Goal: Task Accomplishment & Management: Complete application form

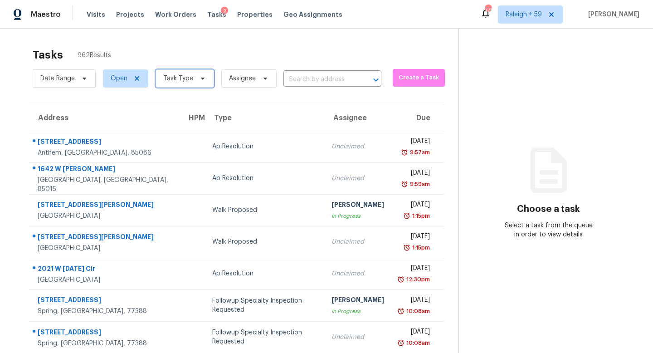
click at [193, 82] on span "Task Type" at bounding box center [184, 78] width 58 height 18
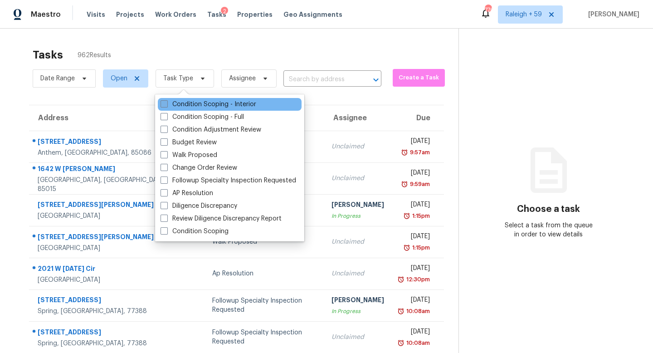
click at [213, 104] on label "Condition Scoping - Interior" at bounding box center [208, 104] width 96 height 9
click at [166, 104] on input "Condition Scoping - Interior" at bounding box center [163, 103] width 6 height 6
checkbox input "true"
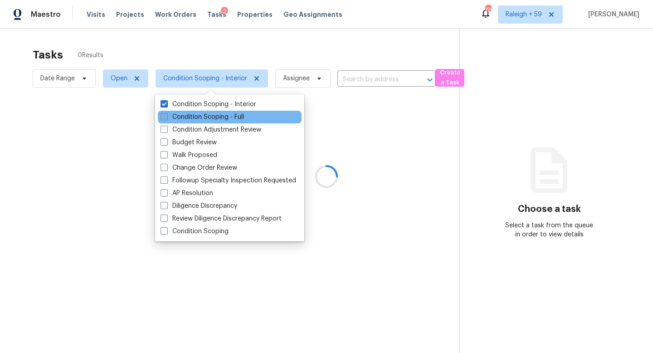
click at [218, 116] on label "Condition Scoping - Full" at bounding box center [201, 116] width 83 height 9
click at [166, 116] on input "Condition Scoping - Full" at bounding box center [163, 115] width 6 height 6
checkbox input "true"
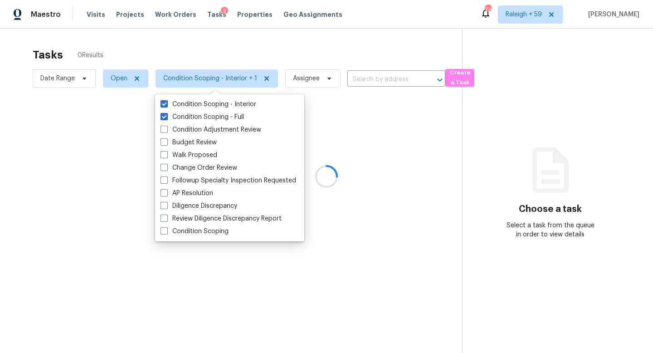
click at [249, 51] on div at bounding box center [326, 176] width 653 height 353
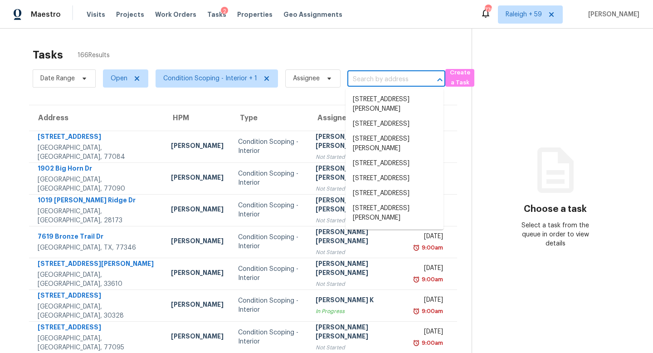
click at [396, 77] on input "text" at bounding box center [383, 80] width 73 height 14
paste input "2446 Shelley St Clearwater, FL, 33765"
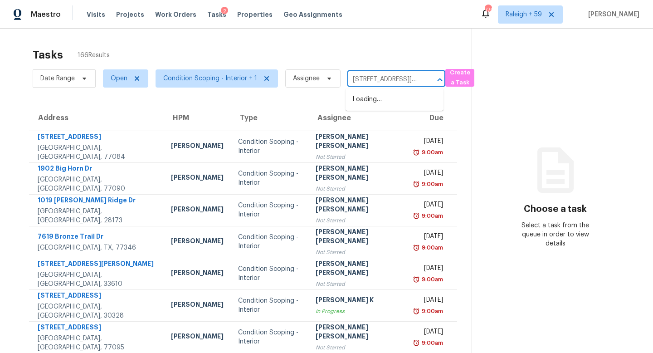
scroll to position [0, 45]
type input "2446 Shelley St Clearwater, FL, 33765"
click at [392, 77] on input "text" at bounding box center [383, 80] width 73 height 14
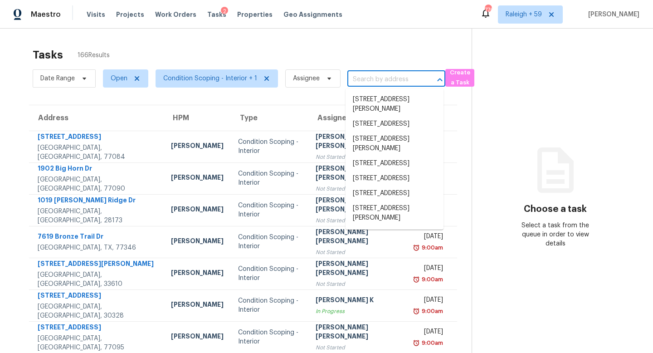
paste input "2446 Shelley St Clearwater, FL, 33765"
type input "2446 Shelley St Clearwater, FL, 33765"
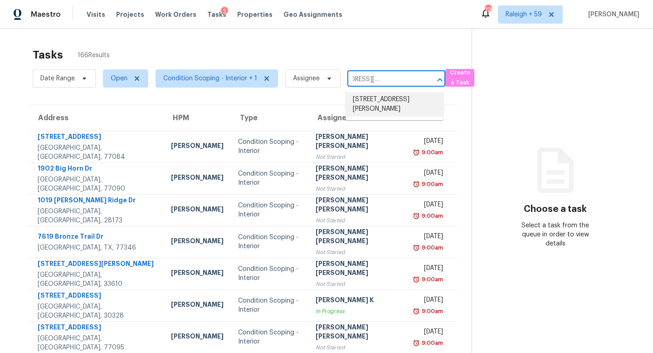
click at [384, 98] on li "2446 Shelley St, Clearwater, FL 33765" at bounding box center [394, 104] width 98 height 24
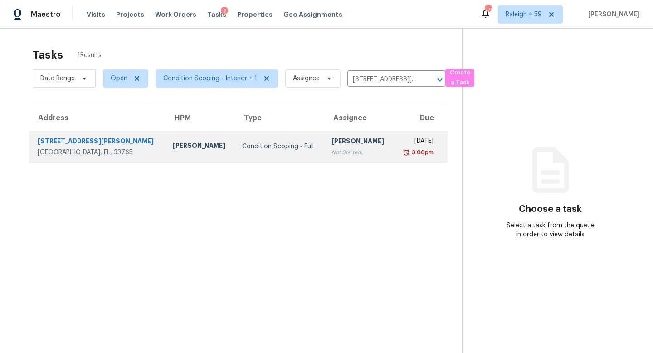
click at [324, 131] on td "Roopesh Jaikanth Not Started" at bounding box center [358, 147] width 69 height 32
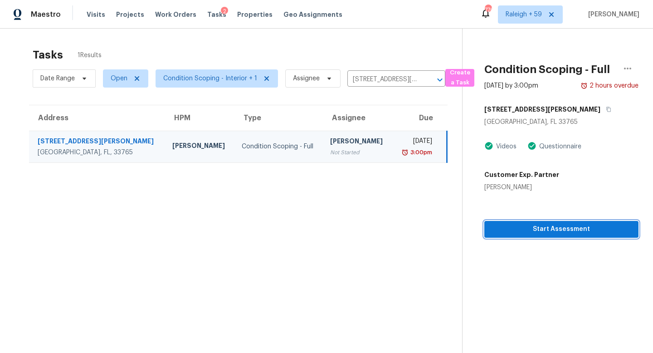
click at [541, 231] on span "Start Assessment" at bounding box center [561, 228] width 140 height 11
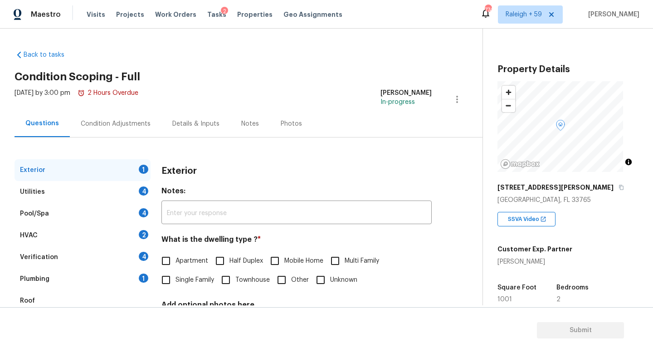
click at [182, 276] on span "Single Family" at bounding box center [194, 280] width 39 height 10
click at [175, 276] on input "Single Family" at bounding box center [165, 279] width 19 height 19
checkbox input "true"
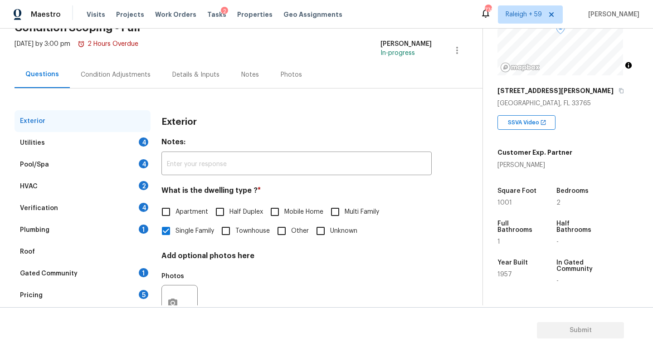
scroll to position [79, 0]
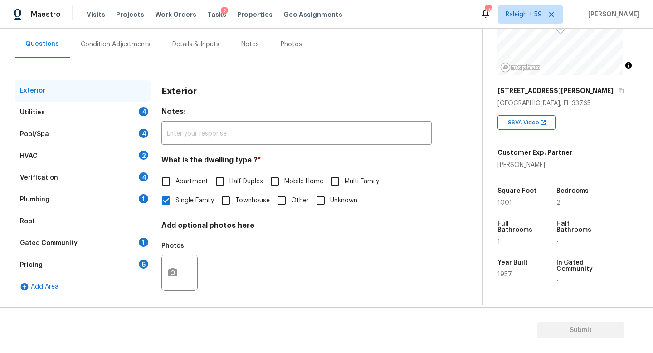
click at [127, 204] on div "Plumbing 1" at bounding box center [83, 200] width 136 height 22
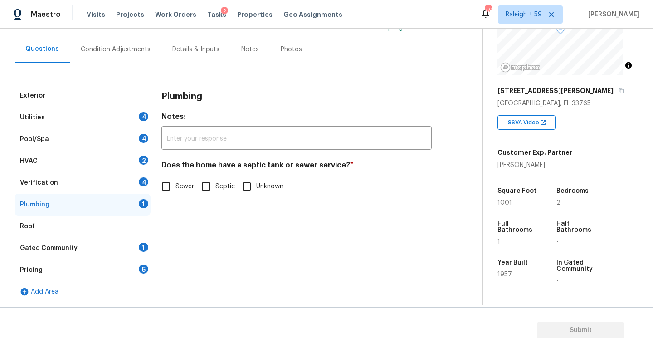
click at [169, 189] on input "Sewer" at bounding box center [165, 186] width 19 height 19
checkbox input "true"
click at [129, 172] on div "Verification 4" at bounding box center [83, 183] width 136 height 22
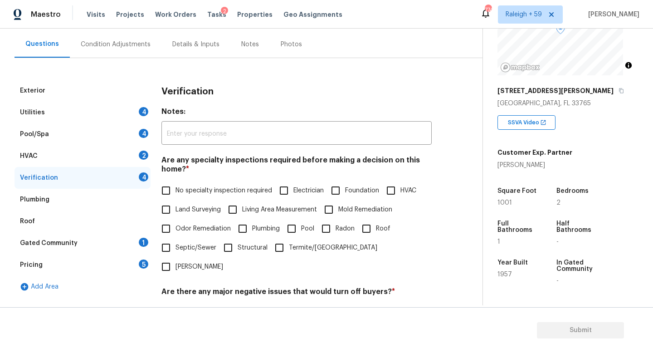
click at [182, 188] on span "No specialty inspection required" at bounding box center [223, 191] width 97 height 10
click at [175, 188] on input "No specialty inspection required" at bounding box center [165, 190] width 19 height 19
checkbox input "true"
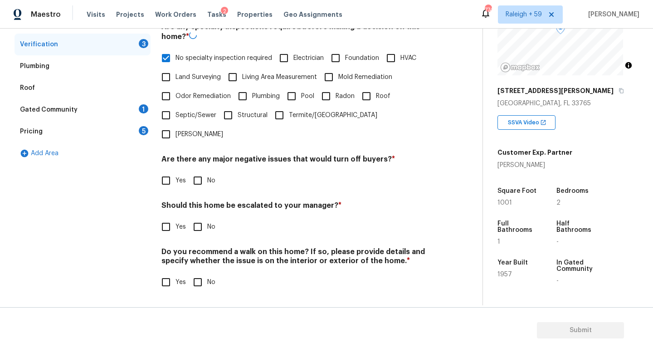
scroll to position [218, 0]
click at [198, 180] on input "No" at bounding box center [197, 180] width 19 height 19
checkbox input "true"
click at [172, 221] on input "Yes" at bounding box center [165, 226] width 19 height 19
checkbox input "true"
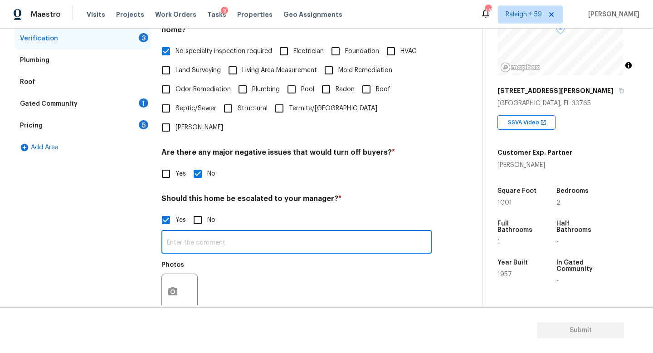
click at [198, 245] on input "text" at bounding box center [296, 242] width 270 height 21
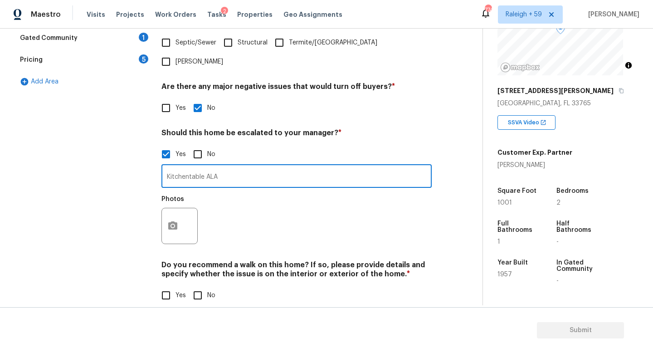
scroll to position [305, 0]
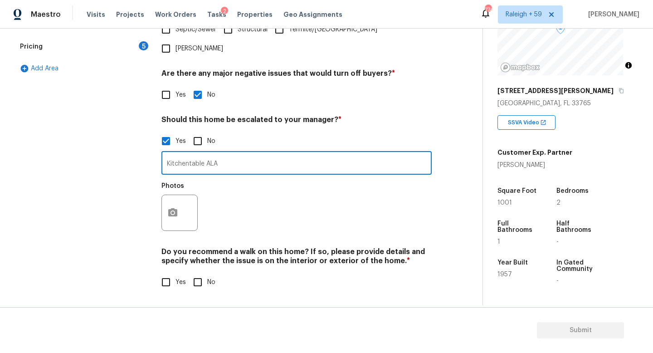
type input "Kitchentable ALA"
click at [177, 207] on icon "button" at bounding box center [172, 212] width 11 height 11
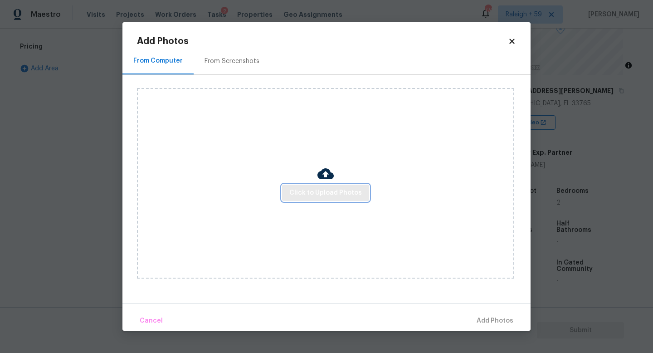
click at [293, 193] on span "Click to Upload Photos" at bounding box center [325, 192] width 73 height 11
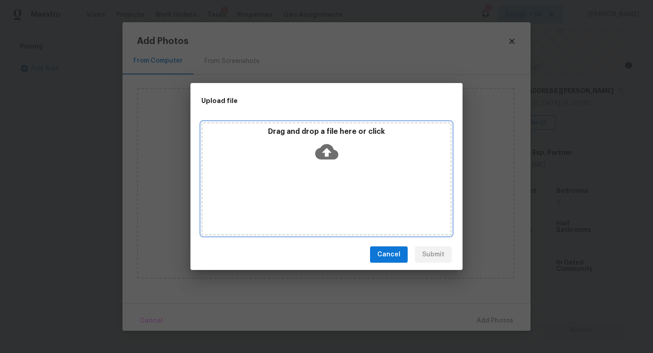
click at [293, 193] on div "Drag and drop a file here or click" at bounding box center [326, 178] width 250 height 113
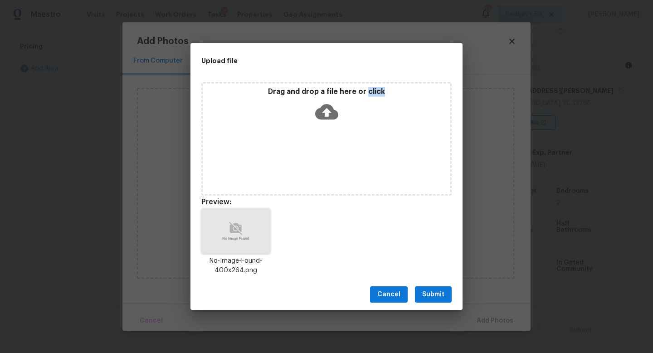
click at [435, 287] on button "Submit" at bounding box center [433, 294] width 37 height 17
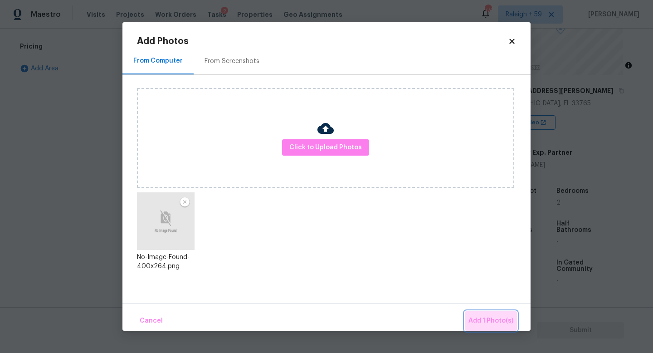
click at [494, 320] on span "Add 1 Photo(s)" at bounding box center [490, 320] width 45 height 11
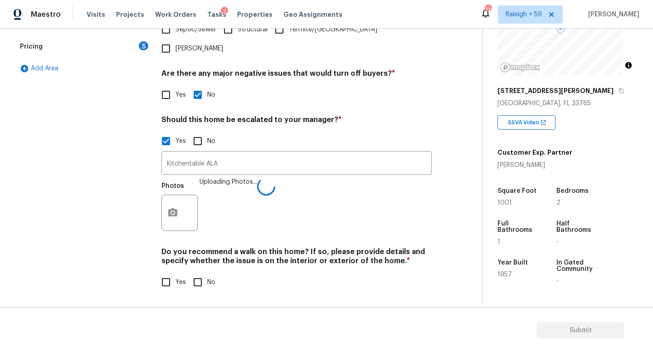
click at [217, 279] on div "Yes No" at bounding box center [296, 281] width 270 height 19
click at [208, 277] on span "No" at bounding box center [211, 282] width 8 height 10
click at [207, 276] on input "No" at bounding box center [197, 281] width 19 height 19
checkbox input "true"
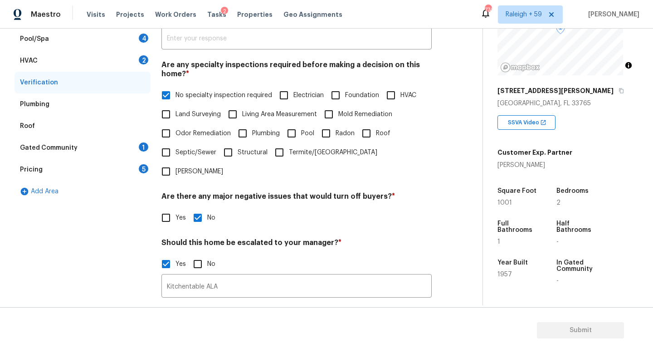
scroll to position [169, 0]
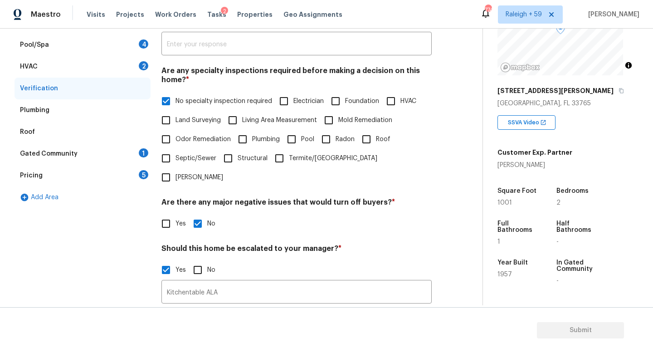
click at [120, 153] on div "Gated Community 1" at bounding box center [83, 154] width 136 height 22
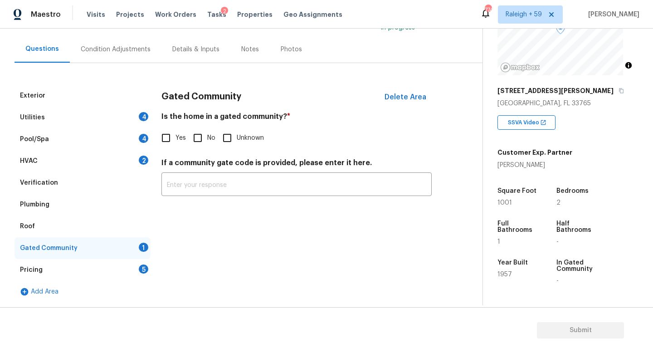
scroll to position [81, 0]
click at [201, 128] on input "No" at bounding box center [197, 137] width 19 height 19
checkbox input "true"
click at [110, 265] on div "Pricing 5" at bounding box center [83, 270] width 136 height 22
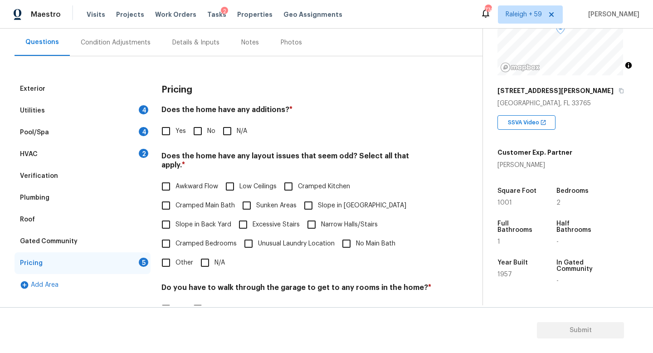
click at [203, 132] on input "No" at bounding box center [197, 130] width 19 height 19
checkbox input "true"
click at [203, 267] on input "N/A" at bounding box center [204, 262] width 19 height 19
checkbox input "true"
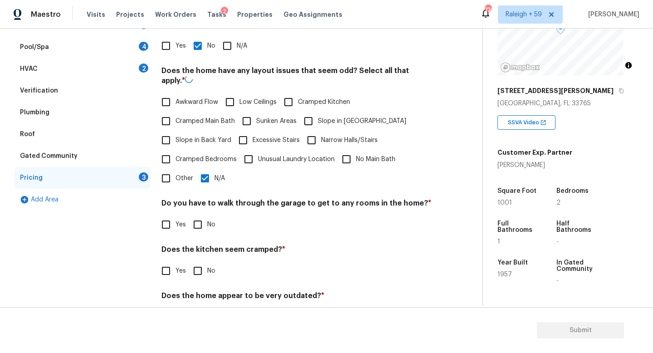
scroll to position [207, 0]
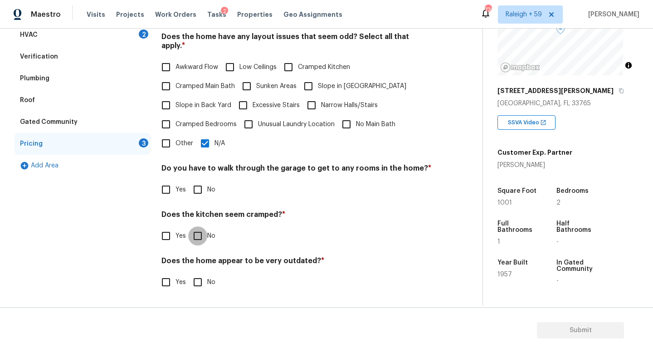
click at [200, 226] on input "No" at bounding box center [197, 235] width 19 height 19
checkbox input "true"
click at [202, 186] on input "No" at bounding box center [197, 188] width 19 height 19
checkbox input "true"
click at [202, 283] on input "No" at bounding box center [197, 281] width 19 height 19
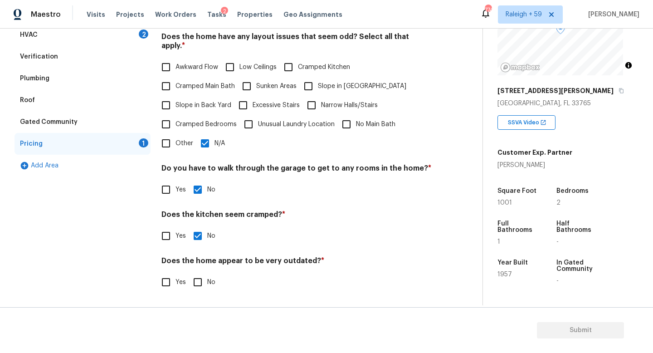
checkbox input "true"
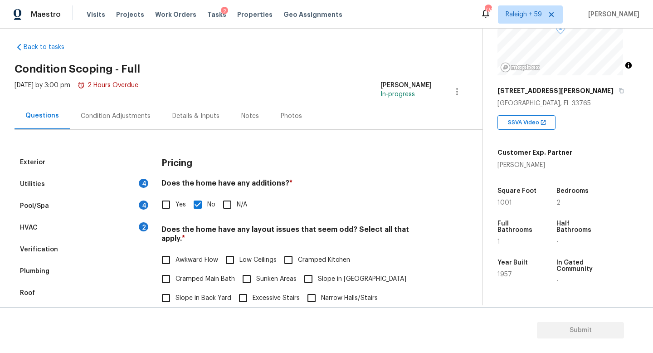
scroll to position [0, 0]
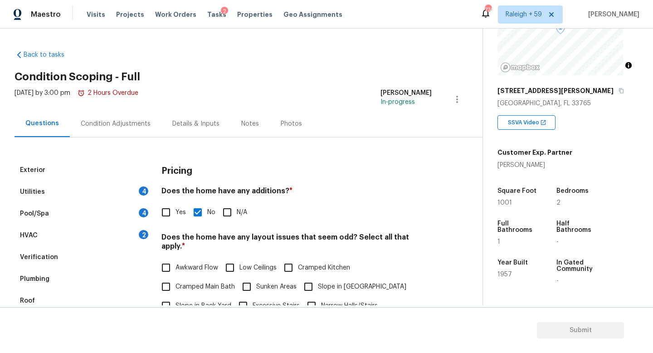
click at [127, 234] on div "HVAC 2" at bounding box center [83, 235] width 136 height 22
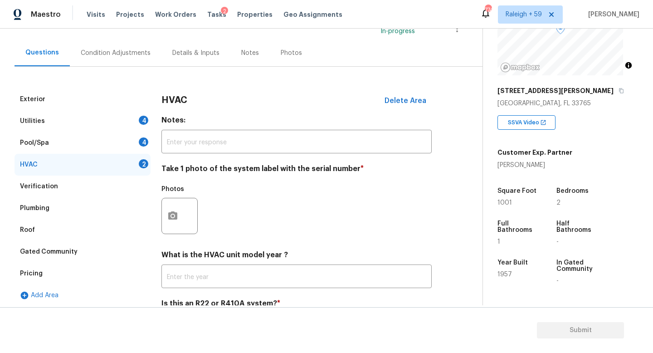
scroll to position [121, 0]
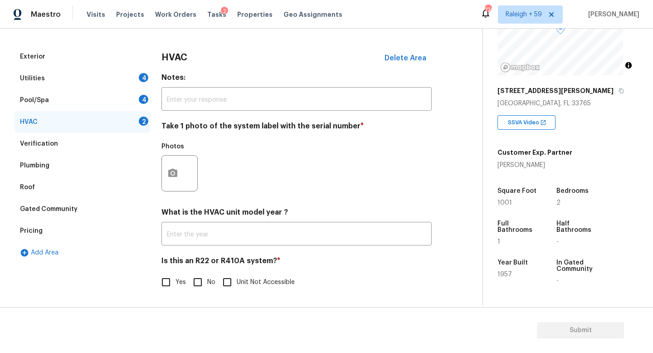
click at [90, 75] on div "Utilities 4" at bounding box center [83, 79] width 136 height 22
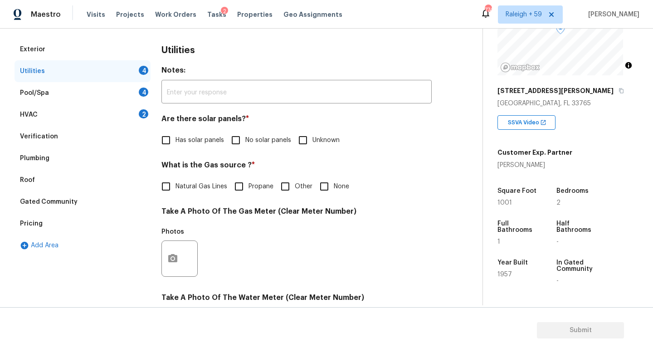
click at [246, 140] on span "No solar panels" at bounding box center [268, 140] width 46 height 10
click at [245, 140] on input "No solar panels" at bounding box center [235, 140] width 19 height 19
checkbox input "true"
click at [184, 194] on label "Natural Gas Lines" at bounding box center [191, 186] width 71 height 19
click at [175, 194] on input "Natural Gas Lines" at bounding box center [165, 186] width 19 height 19
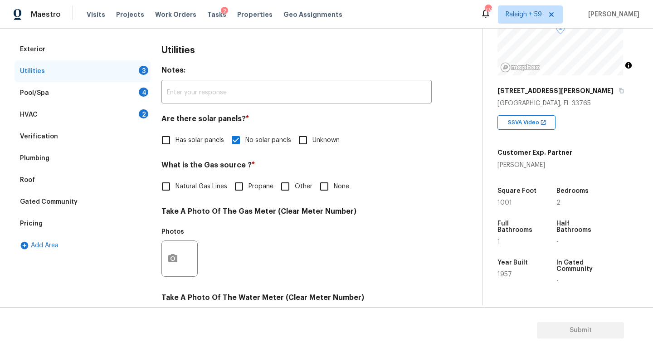
checkbox input "true"
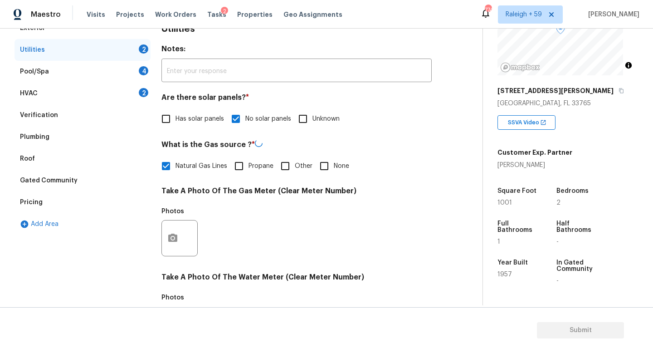
scroll to position [287, 0]
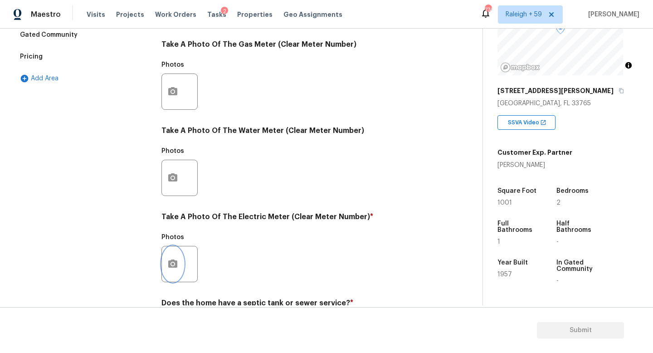
click at [169, 258] on icon "button" at bounding box center [172, 263] width 11 height 11
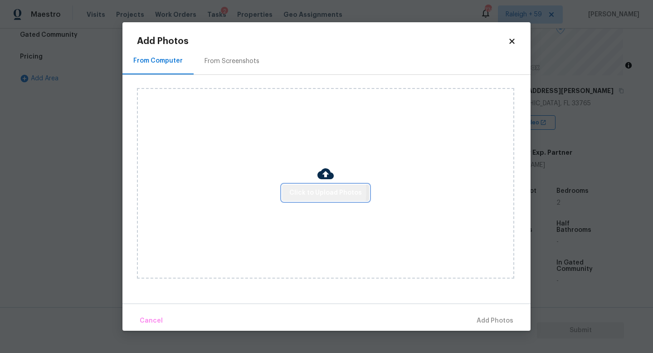
click at [307, 190] on span "Click to Upload Photos" at bounding box center [325, 192] width 73 height 11
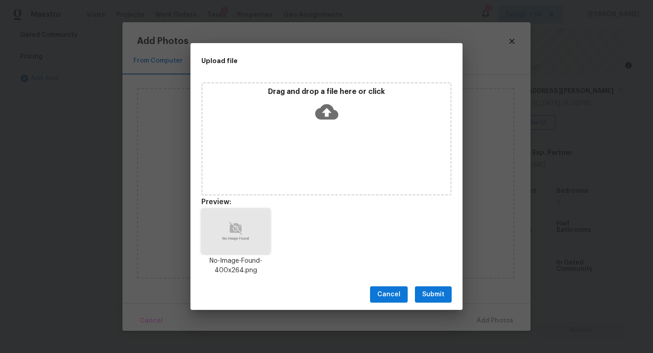
click at [435, 299] on span "Submit" at bounding box center [433, 294] width 22 height 11
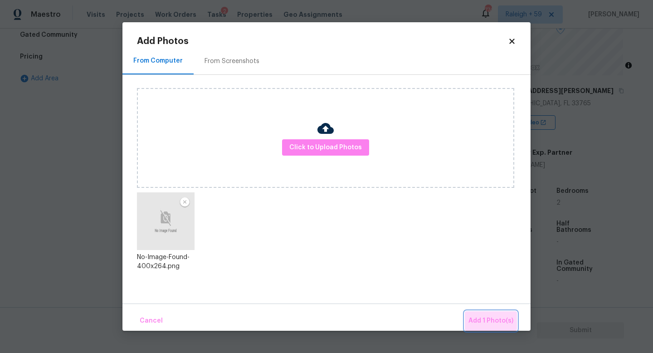
drag, startPoint x: 492, startPoint y: 316, endPoint x: 483, endPoint y: 316, distance: 9.1
click at [491, 316] on span "Add 1 Photo(s)" at bounding box center [490, 320] width 45 height 11
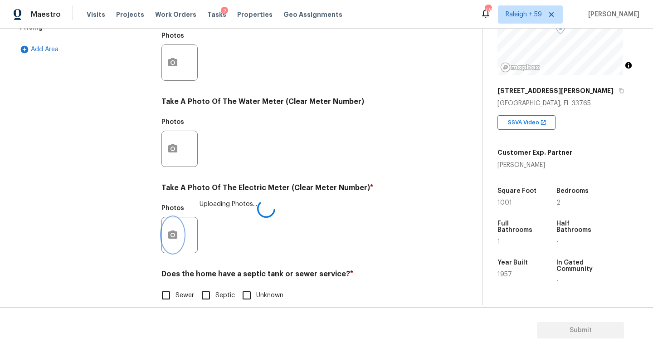
scroll to position [336, 0]
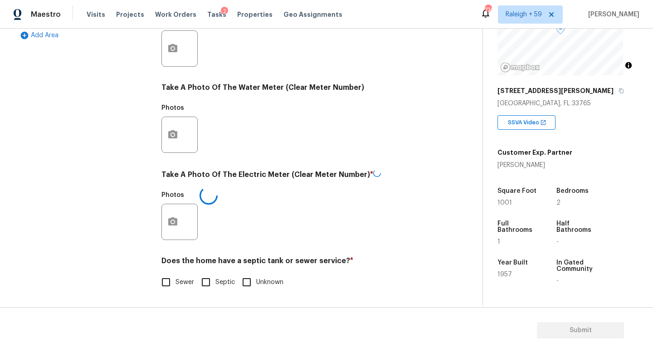
click at [167, 277] on input "Sewer" at bounding box center [165, 281] width 19 height 19
checkbox input "true"
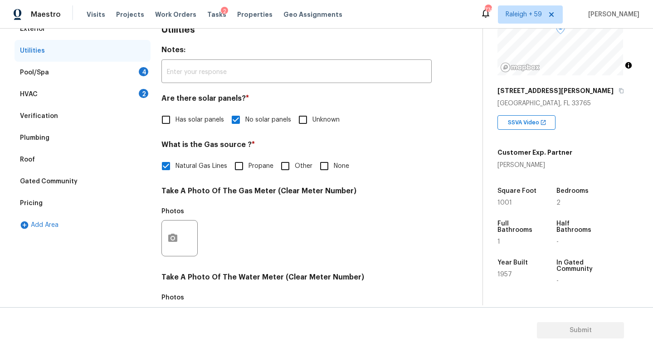
scroll to position [90, 0]
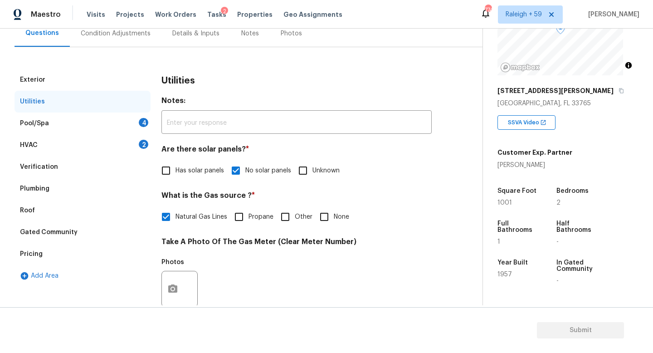
click at [125, 141] on div "HVAC 2" at bounding box center [83, 145] width 136 height 22
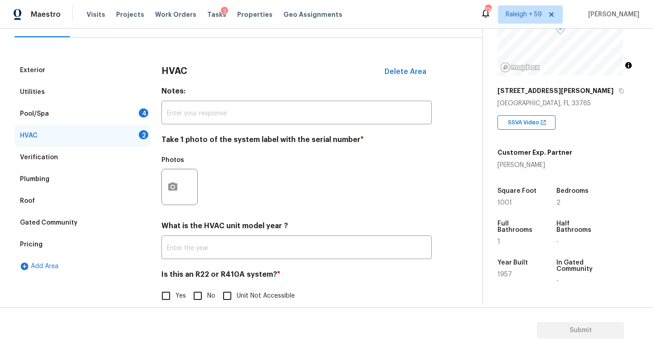
scroll to position [121, 0]
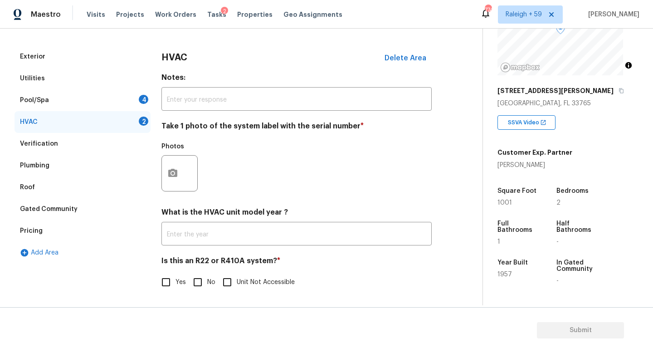
click at [131, 89] on div "Pool/Spa 4" at bounding box center [83, 100] width 136 height 22
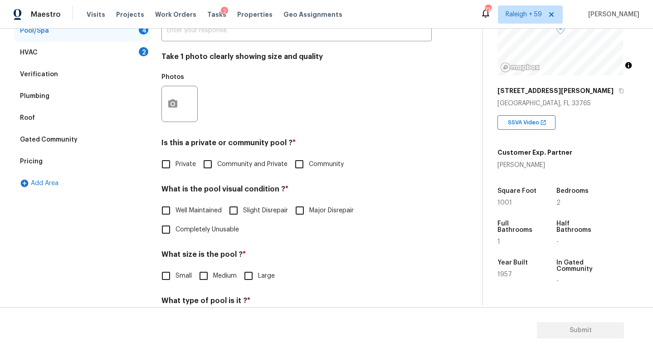
scroll to position [58, 0]
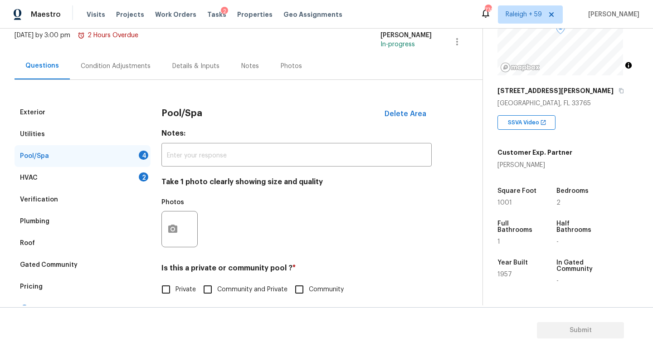
click at [140, 179] on div "2" at bounding box center [144, 176] width 10 height 9
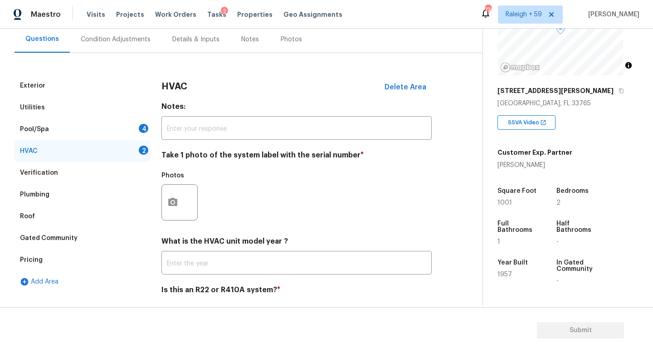
scroll to position [121, 0]
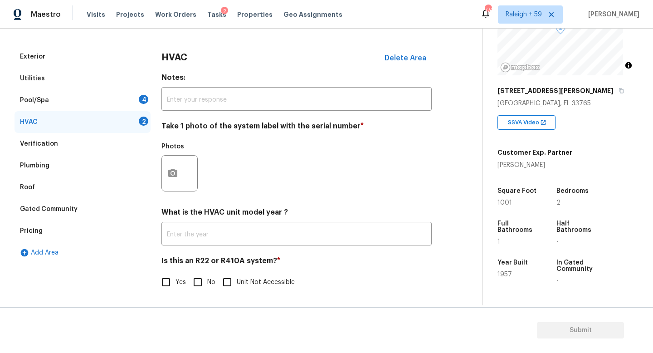
click at [124, 89] on div "Pool/Spa 4" at bounding box center [83, 100] width 136 height 22
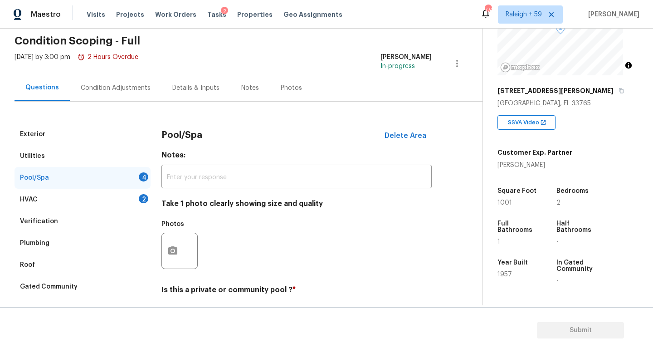
scroll to position [0, 0]
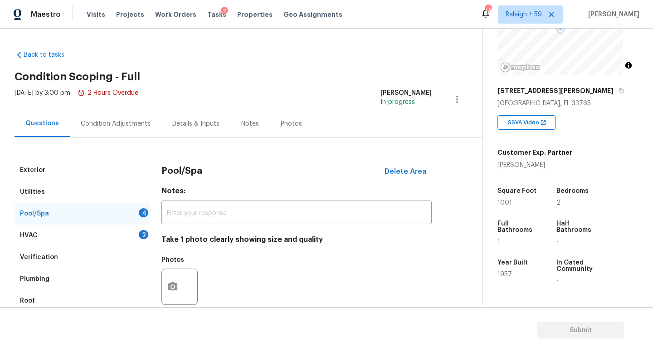
click at [185, 116] on div "Details & Inputs" at bounding box center [195, 123] width 69 height 27
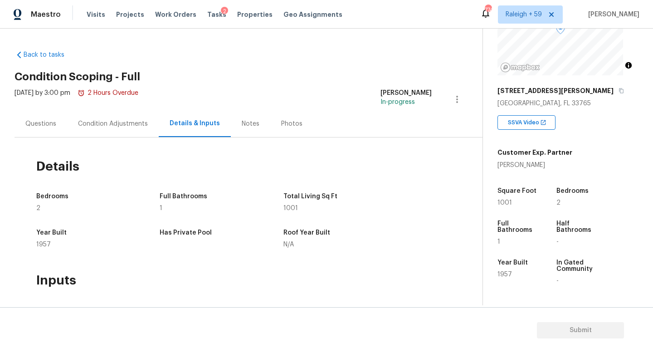
click at [92, 129] on div "Condition Adjustments" at bounding box center [113, 123] width 92 height 27
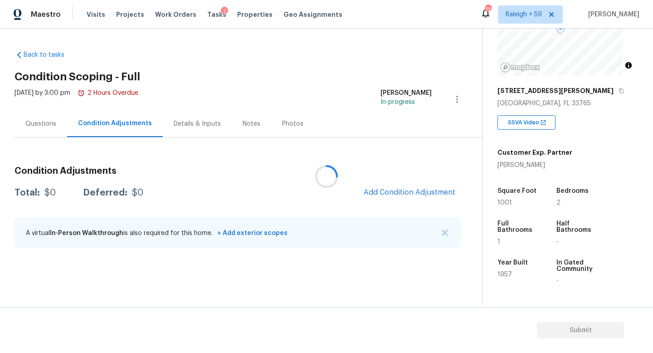
click at [34, 130] on div at bounding box center [326, 176] width 653 height 353
click at [40, 124] on div "Questions" at bounding box center [40, 123] width 31 height 9
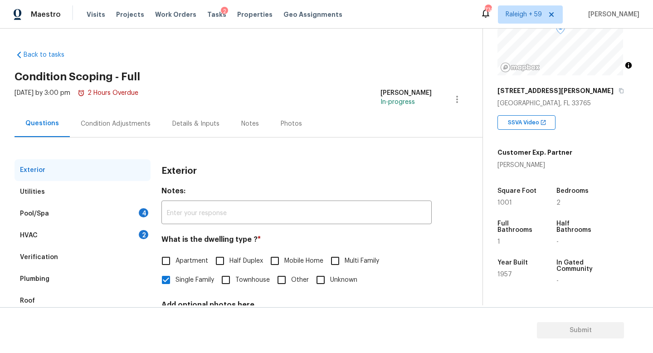
click at [125, 127] on div "Condition Adjustments" at bounding box center [116, 123] width 70 height 9
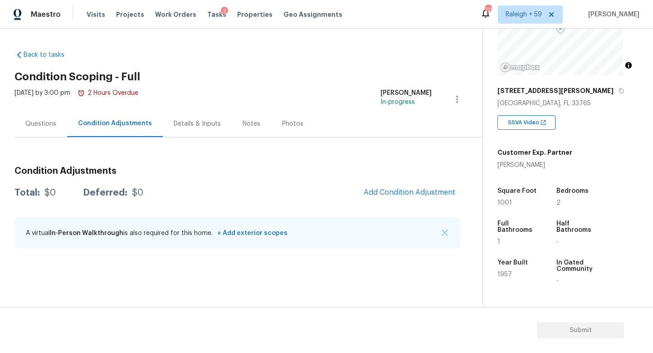
drag, startPoint x: 49, startPoint y: 111, endPoint x: 49, endPoint y: 127, distance: 15.9
click at [49, 111] on div "Questions" at bounding box center [41, 123] width 53 height 27
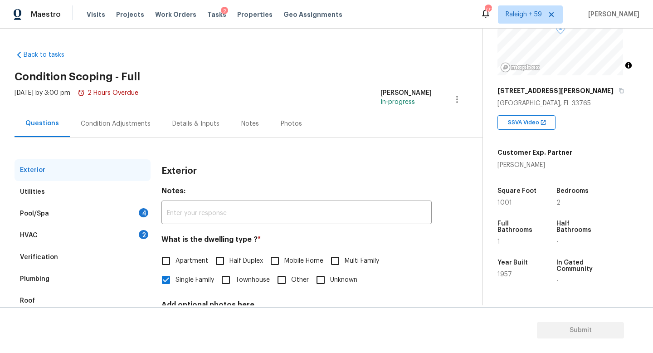
click at [106, 212] on div "Pool/Spa 4" at bounding box center [83, 214] width 136 height 22
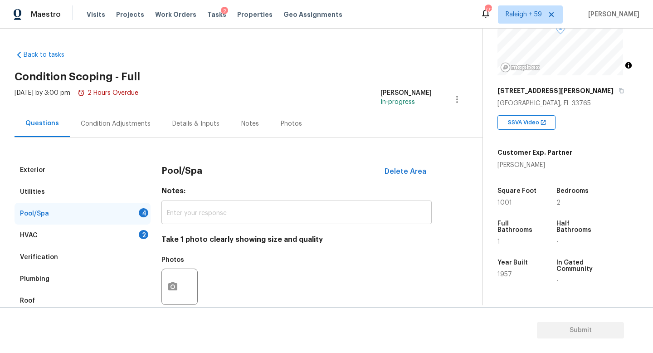
scroll to position [173, 0]
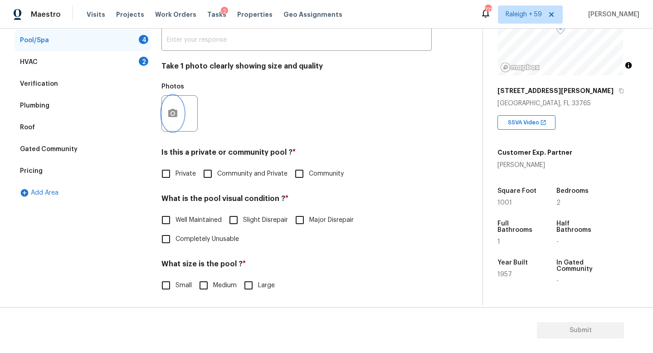
click at [178, 114] on icon "button" at bounding box center [172, 113] width 11 height 11
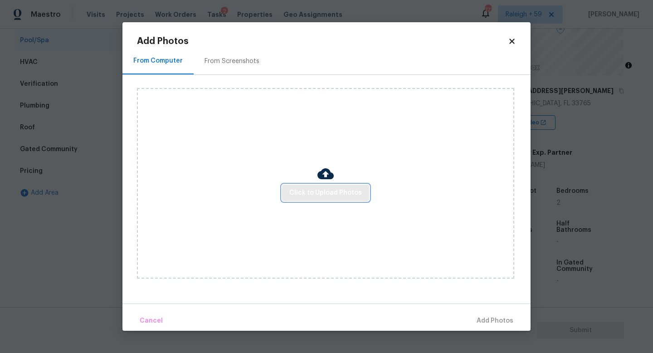
click at [295, 187] on span "Click to Upload Photos" at bounding box center [325, 192] width 73 height 11
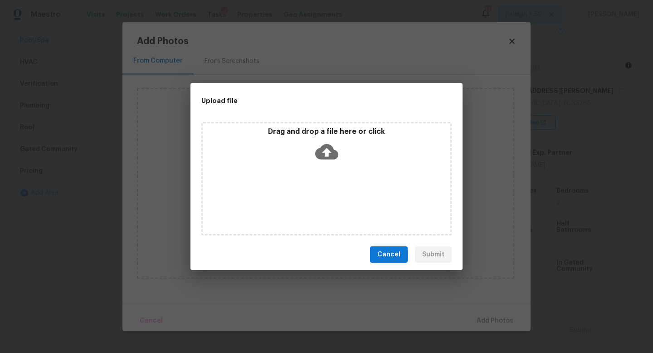
click at [295, 187] on div "Drag and drop a file here or click" at bounding box center [326, 178] width 250 height 113
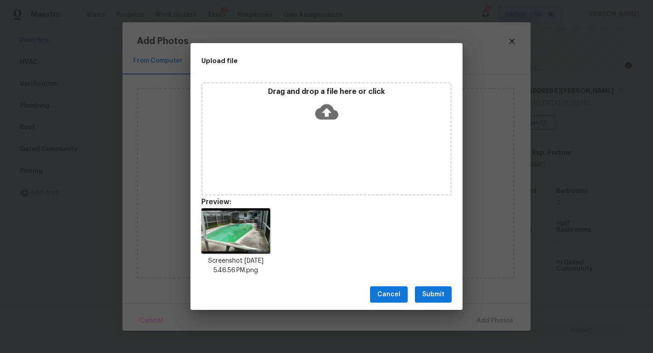
click at [437, 289] on span "Submit" at bounding box center [433, 294] width 22 height 11
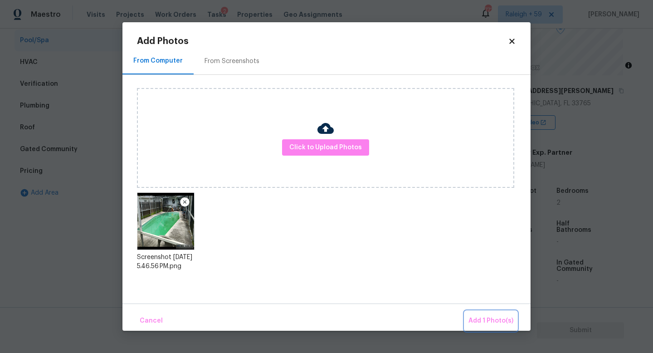
click at [486, 325] on span "Add 1 Photo(s)" at bounding box center [490, 320] width 45 height 11
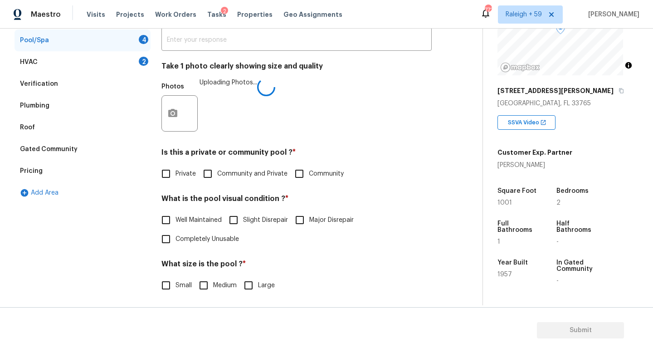
click at [186, 171] on span "Private" at bounding box center [185, 174] width 20 height 10
click at [175, 171] on input "Private" at bounding box center [165, 173] width 19 height 19
checkbox input "true"
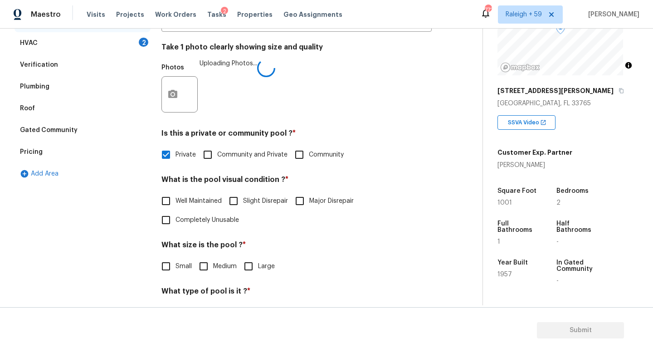
click at [318, 203] on span "Major Disrepair" at bounding box center [331, 201] width 44 height 10
click at [309, 203] on input "Major Disrepair" at bounding box center [299, 200] width 19 height 19
checkbox input "true"
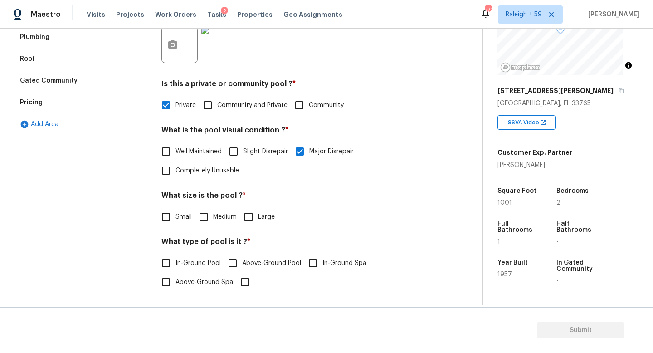
click at [214, 212] on span "Medium" at bounding box center [225, 217] width 24 height 10
click at [213, 211] on input "Medium" at bounding box center [203, 216] width 19 height 19
checkbox input "true"
click at [187, 258] on span "In-Ground Pool" at bounding box center [197, 263] width 45 height 10
click at [175, 255] on input "In-Ground Pool" at bounding box center [165, 262] width 19 height 19
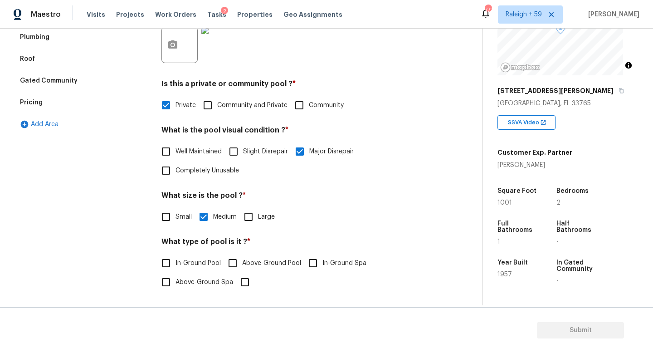
checkbox input "true"
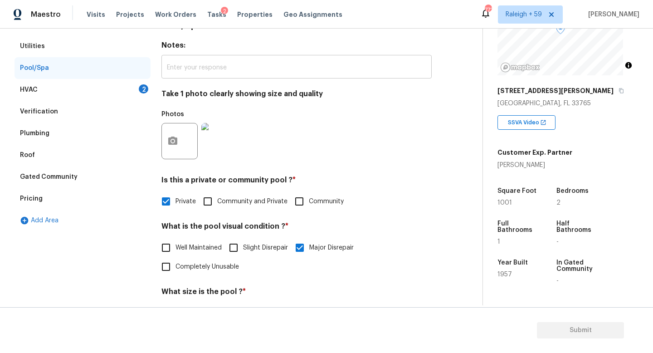
scroll to position [0, 0]
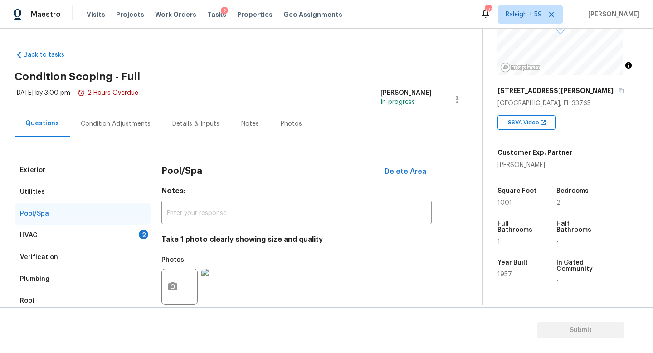
click at [136, 235] on div "HVAC 2" at bounding box center [83, 235] width 136 height 22
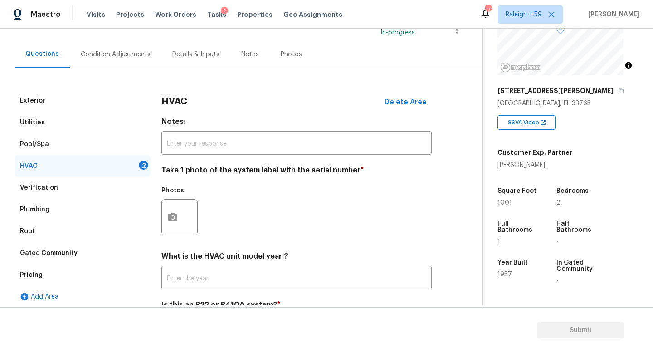
scroll to position [85, 0]
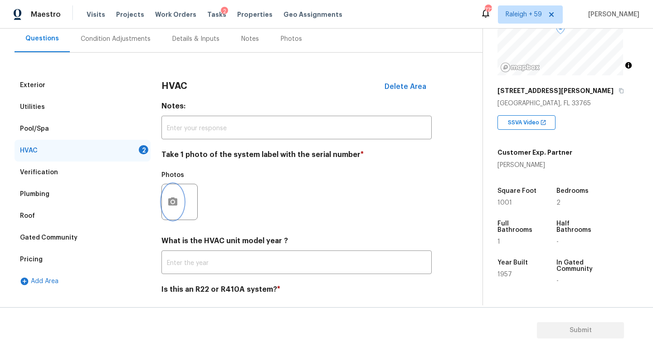
click at [169, 209] on button "button" at bounding box center [173, 201] width 22 height 35
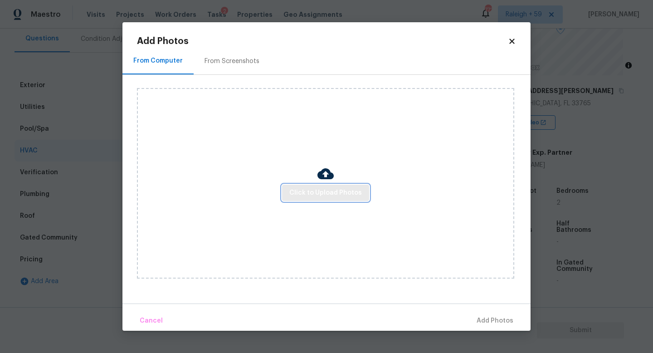
click at [289, 196] on button "Click to Upload Photos" at bounding box center [325, 192] width 87 height 17
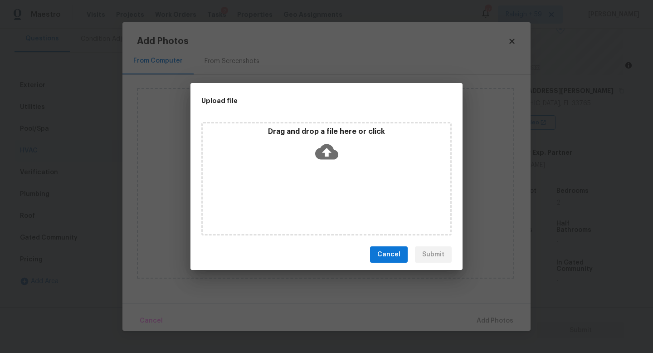
click at [289, 196] on div "Drag and drop a file here or click" at bounding box center [326, 178] width 250 height 113
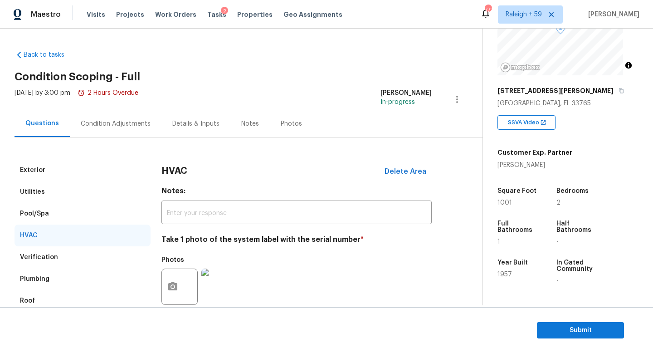
click at [119, 131] on div "Condition Adjustments" at bounding box center [116, 123] width 92 height 27
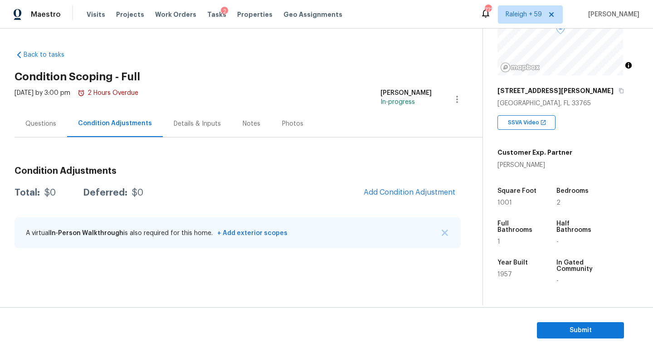
click at [441, 237] on div "A virtual In-Person Walkthrough is also required for this home. + Add exterior …" at bounding box center [238, 232] width 446 height 31
click at [441, 234] on img "button" at bounding box center [444, 232] width 6 height 6
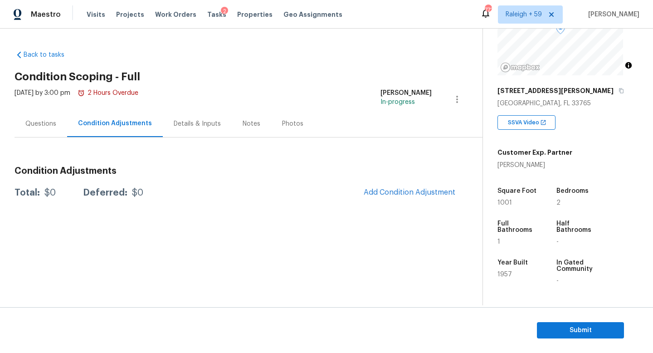
click at [59, 121] on div "Questions" at bounding box center [41, 123] width 53 height 27
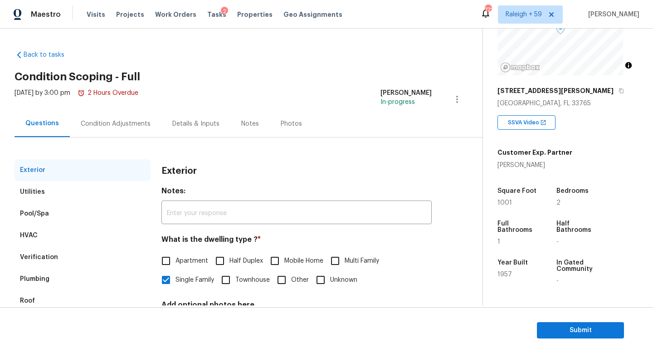
click at [133, 124] on div "Condition Adjustments" at bounding box center [116, 123] width 70 height 9
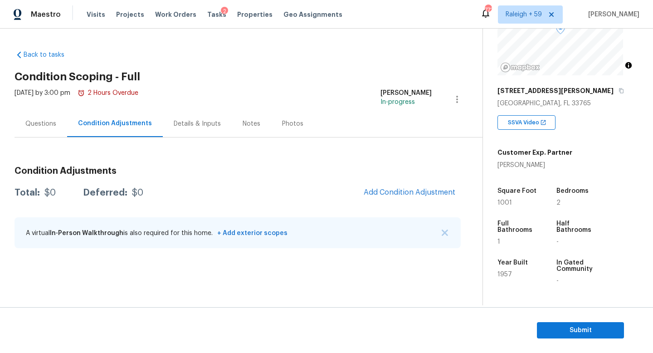
click at [178, 130] on div "Details & Inputs" at bounding box center [197, 123] width 69 height 27
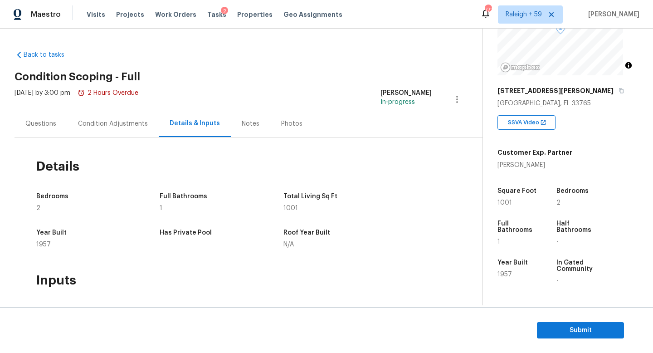
click at [112, 121] on div "Condition Adjustments" at bounding box center [113, 123] width 70 height 9
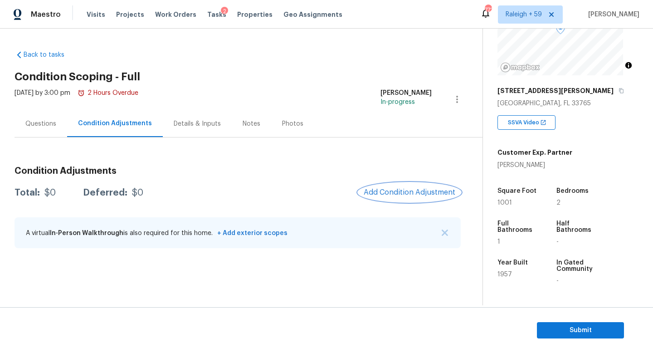
click at [393, 191] on span "Add Condition Adjustment" at bounding box center [409, 192] width 92 height 8
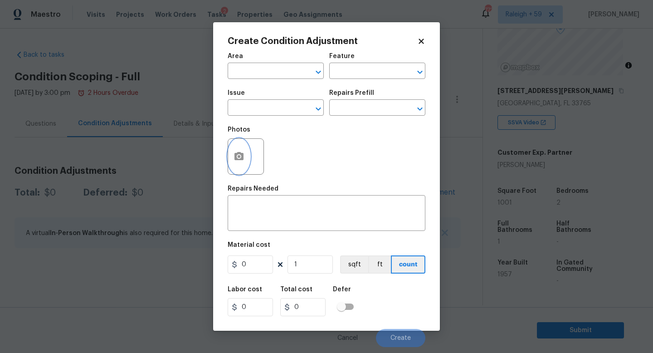
click at [244, 154] on button "button" at bounding box center [239, 156] width 22 height 35
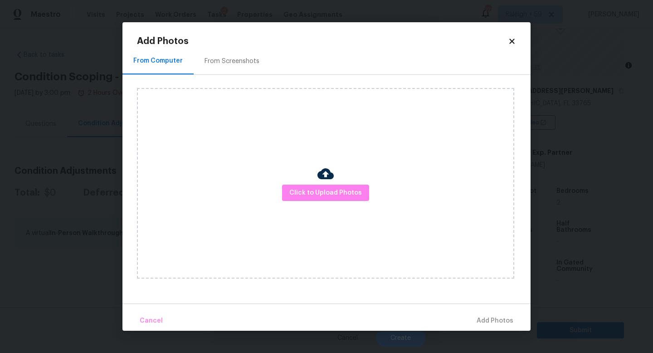
click at [309, 183] on div "Click to Upload Photos" at bounding box center [325, 183] width 377 height 190
click at [304, 189] on span "Click to Upload Photos" at bounding box center [325, 192] width 73 height 11
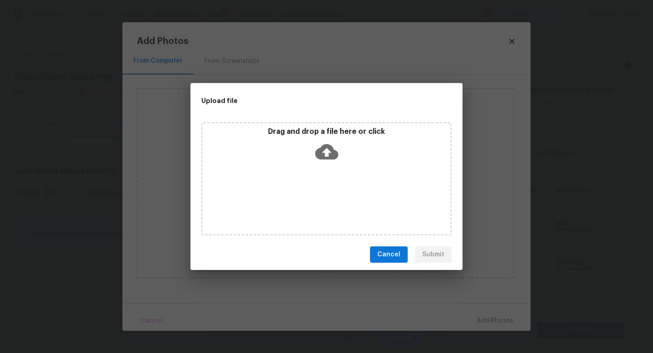
click at [304, 189] on div "Drag and drop a file here or click" at bounding box center [326, 178] width 250 height 113
